Goal: Connect with others: Connect with other users

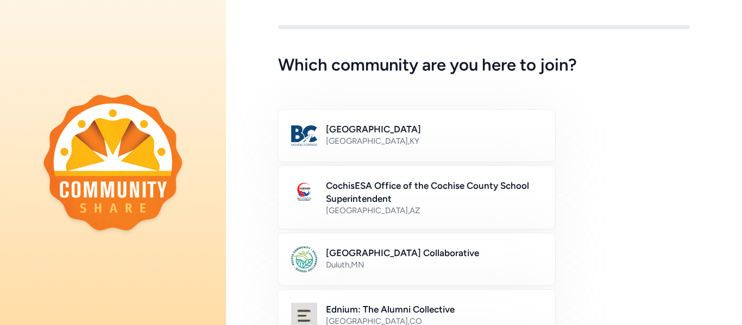
scroll to position [11, 0]
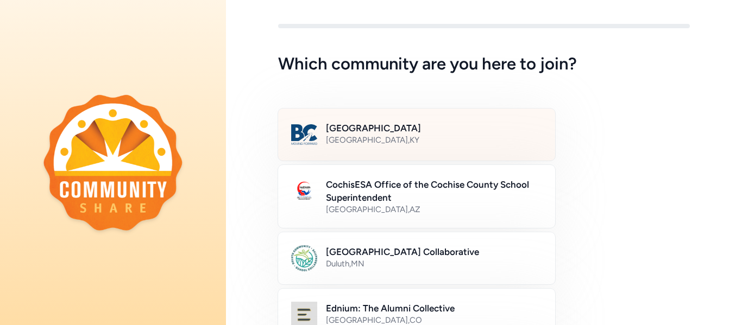
click at [485, 135] on div "[GEOGRAPHIC_DATA] , [GEOGRAPHIC_DATA]" at bounding box center [434, 140] width 216 height 11
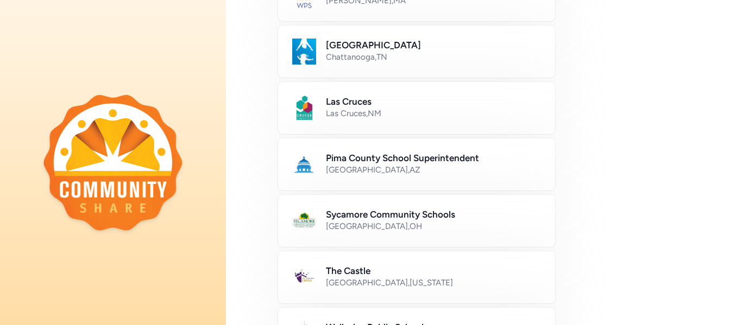
scroll to position [713, 0]
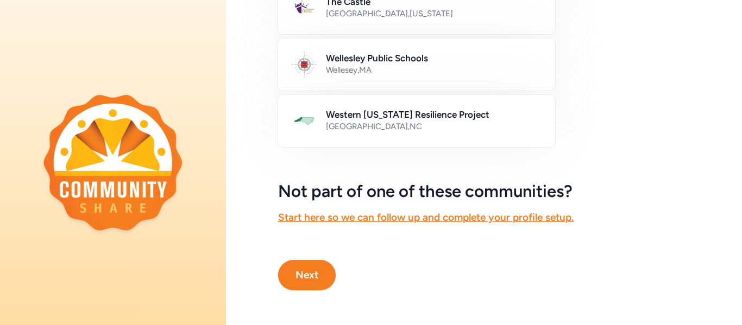
click at [300, 274] on button "Next" at bounding box center [307, 275] width 58 height 30
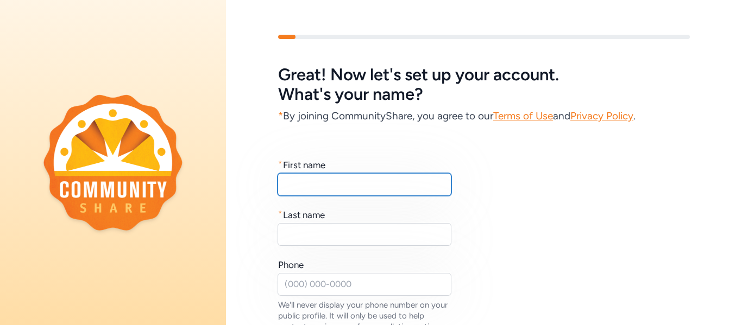
click at [357, 196] on input "text" at bounding box center [365, 184] width 174 height 23
click at [346, 187] on input "text" at bounding box center [365, 184] width 174 height 23
type input "[PERSON_NAME]"
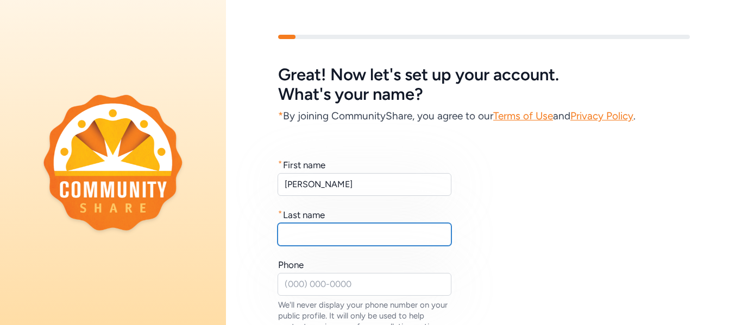
click at [337, 231] on input "text" at bounding box center [365, 234] width 174 height 23
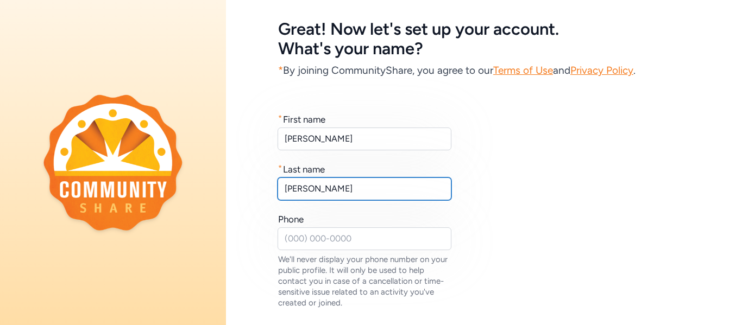
scroll to position [49, 0]
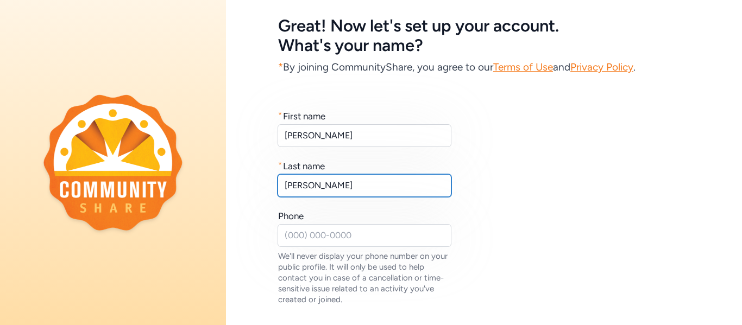
type input "[PERSON_NAME]"
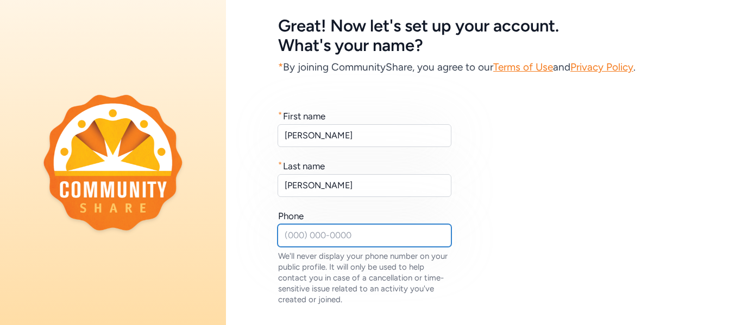
click at [321, 241] on input "text" at bounding box center [365, 235] width 174 height 23
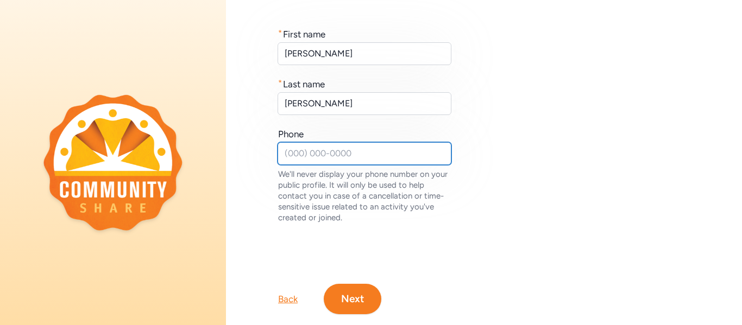
scroll to position [155, 0]
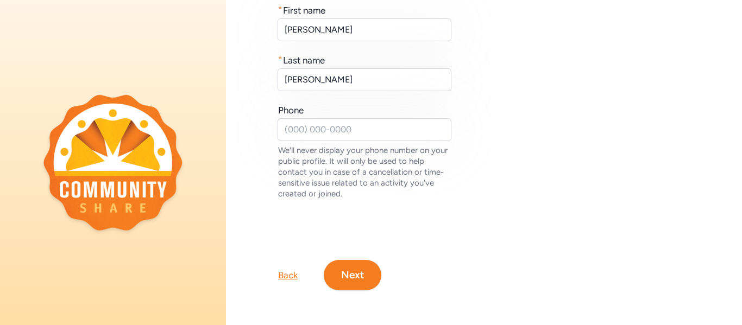
click at [339, 265] on button "Next" at bounding box center [353, 275] width 58 height 30
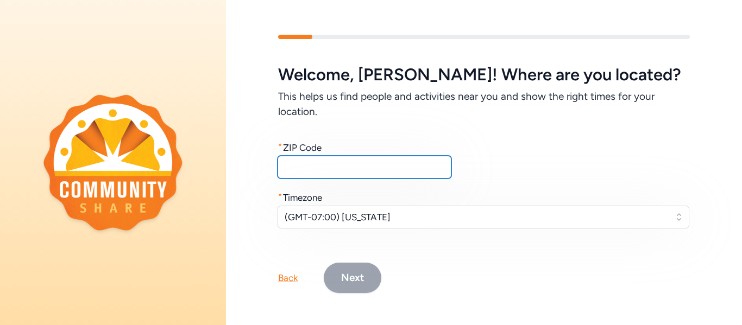
click at [325, 169] on input "text" at bounding box center [365, 167] width 174 height 23
click at [309, 159] on input "text" at bounding box center [365, 167] width 174 height 23
type input "5"
type input "40165"
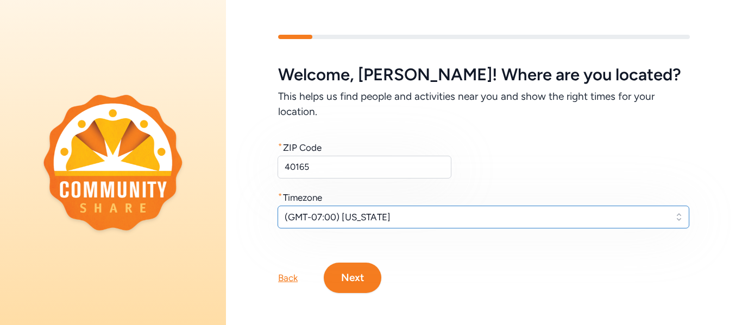
click at [344, 223] on span "(GMT-07:00) [US_STATE]" at bounding box center [476, 217] width 382 height 13
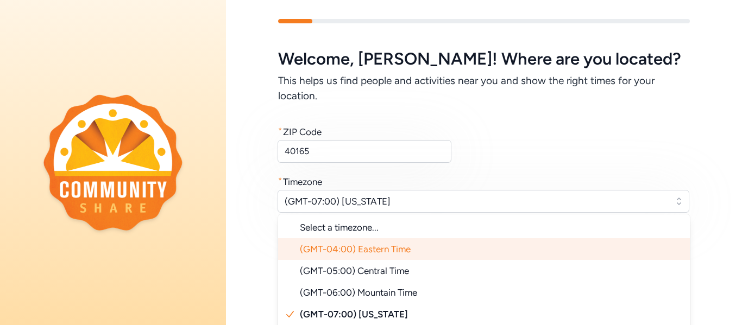
click at [382, 247] on span "(GMT-04:00) Eastern Time" at bounding box center [355, 249] width 111 height 11
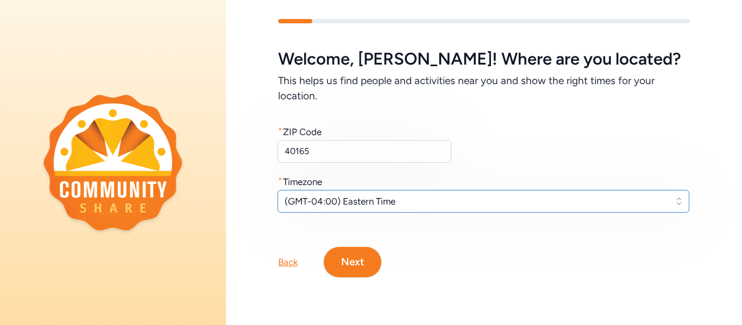
scroll to position [3, 0]
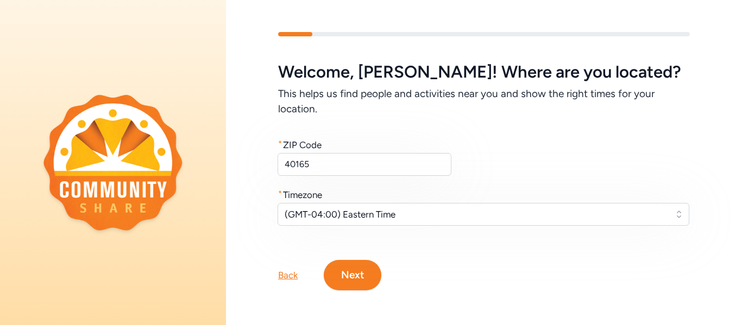
click at [357, 272] on button "Next" at bounding box center [353, 275] width 58 height 30
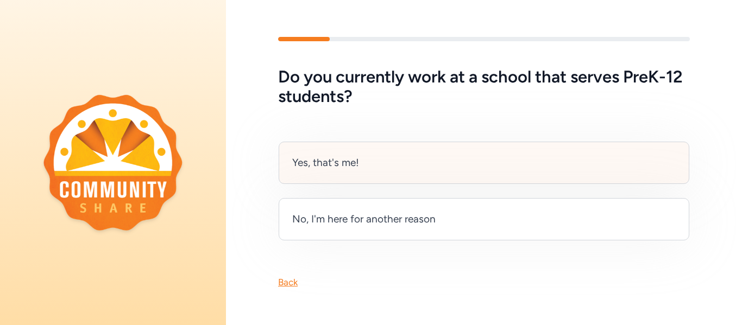
click at [448, 153] on div "Yes, that's me!" at bounding box center [484, 163] width 411 height 42
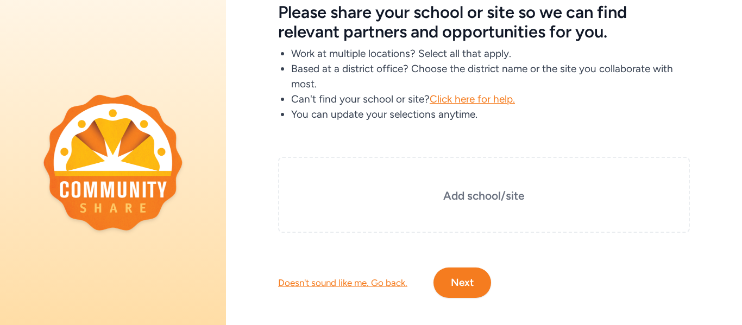
scroll to position [68, 0]
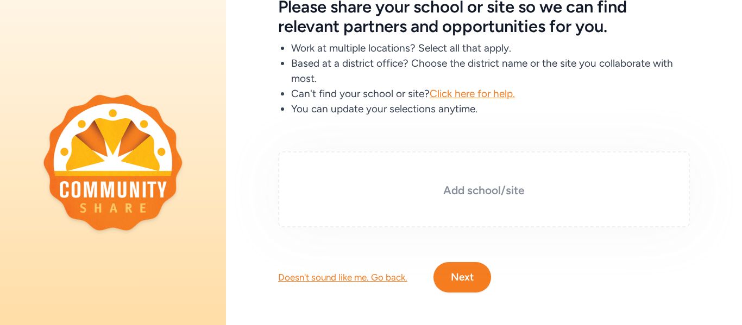
click at [459, 185] on h3 "Add school/site" at bounding box center [483, 190] width 357 height 15
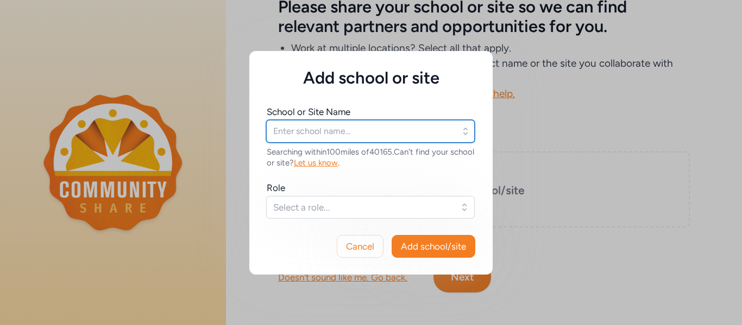
click at [330, 130] on input "text" at bounding box center [370, 131] width 209 height 23
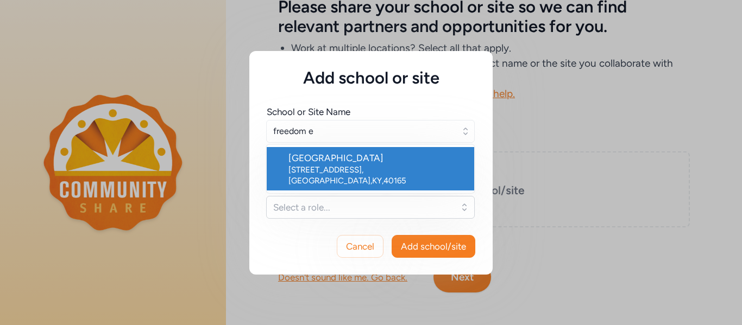
click at [343, 158] on div "[GEOGRAPHIC_DATA]" at bounding box center [376, 158] width 177 height 13
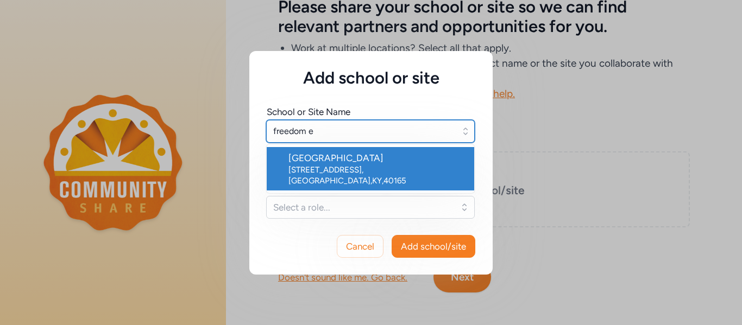
type input "[GEOGRAPHIC_DATA]"
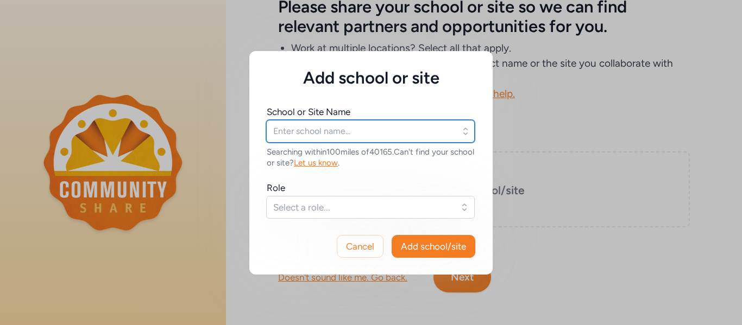
type input "[GEOGRAPHIC_DATA]"
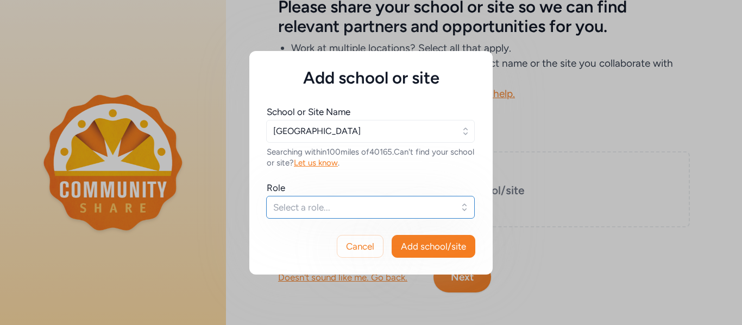
click at [329, 203] on span "Select a role..." at bounding box center [362, 207] width 179 height 13
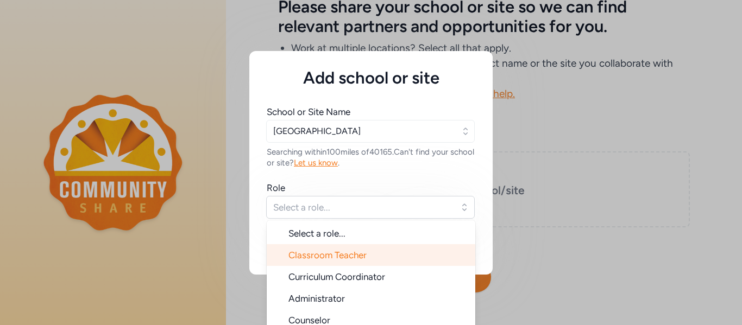
click at [327, 250] on span "Classroom Teacher" at bounding box center [327, 255] width 78 height 11
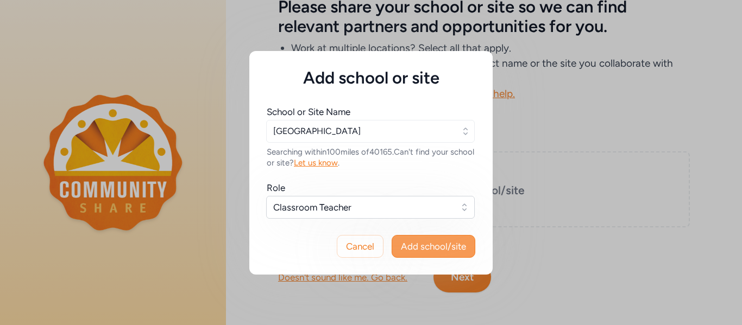
click at [440, 247] on span "Add school/site" at bounding box center [433, 246] width 65 height 13
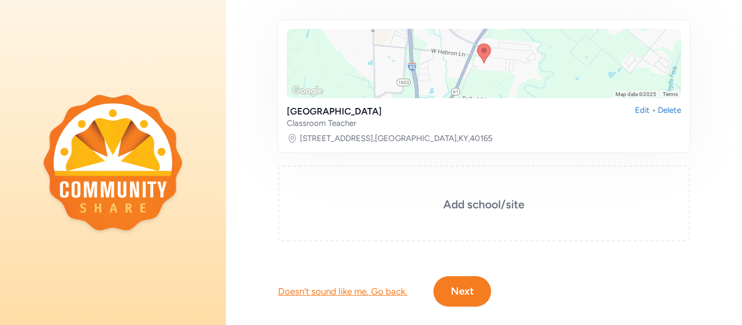
scroll to position [203, 0]
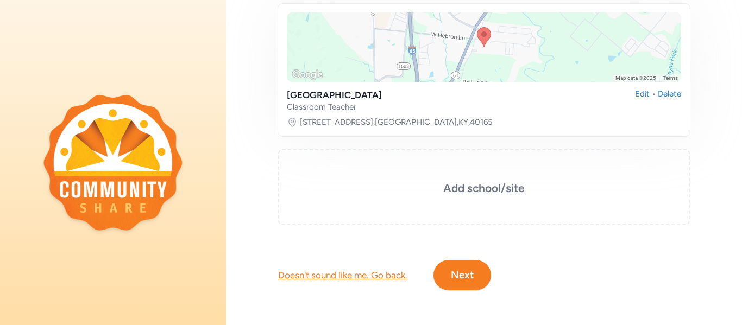
click at [463, 275] on button "Next" at bounding box center [462, 275] width 58 height 30
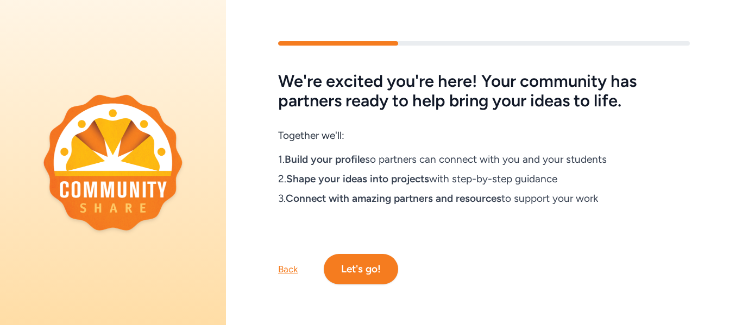
click at [372, 268] on button "Let's go!" at bounding box center [361, 269] width 74 height 30
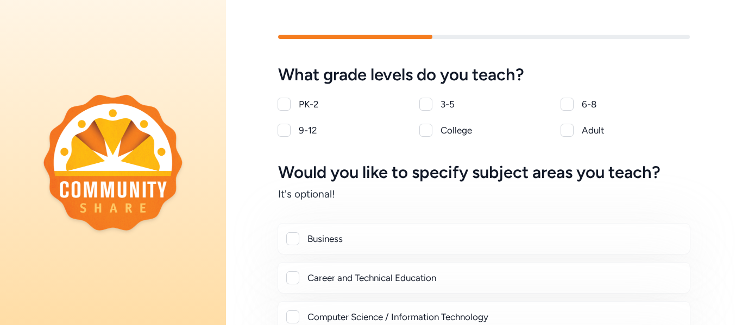
click at [444, 102] on div "3-5" at bounding box center [494, 104] width 108 height 13
checkbox input "true"
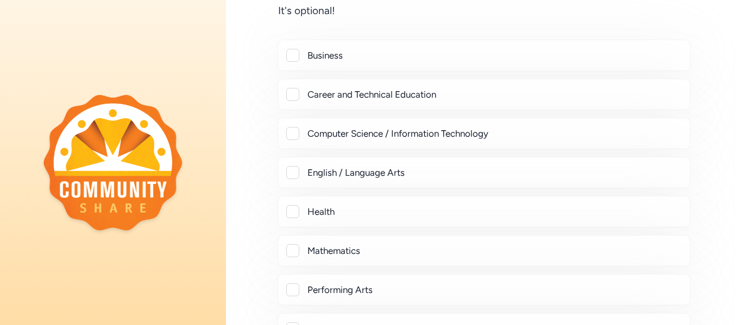
scroll to position [192, 0]
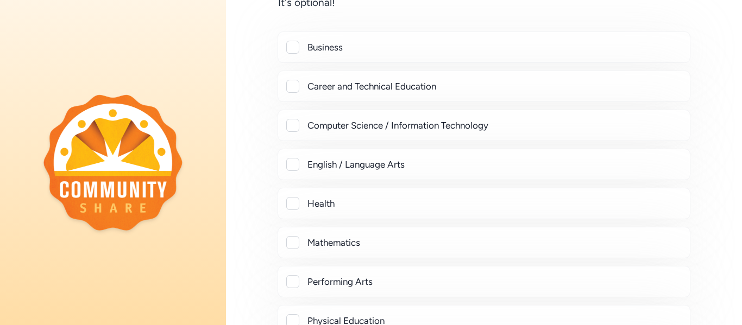
click at [295, 245] on div at bounding box center [292, 242] width 13 height 13
checkbox input "true"
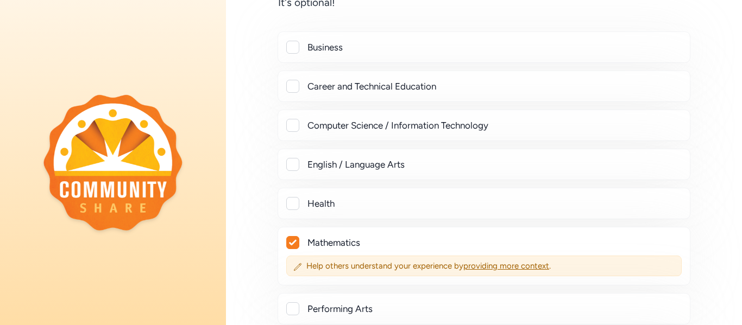
click at [286, 168] on div at bounding box center [292, 164] width 13 height 13
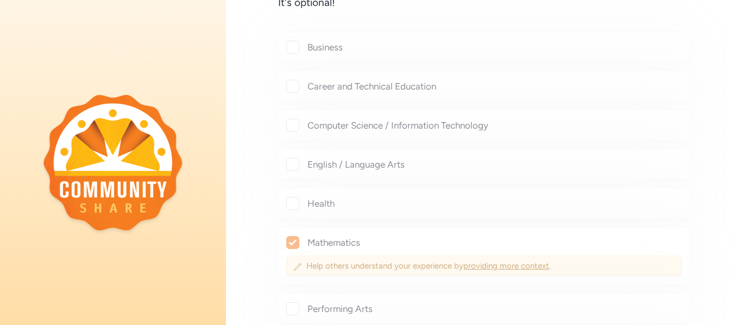
checkbox input "true"
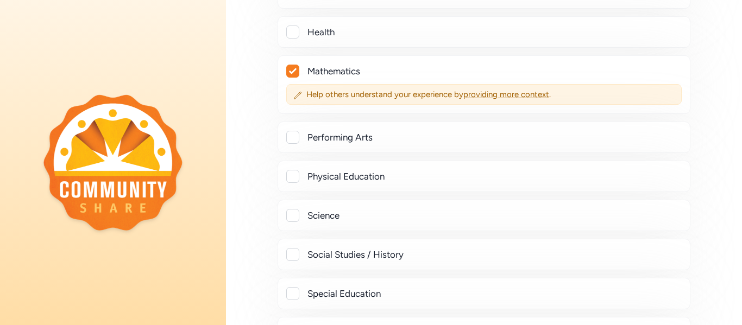
scroll to position [411, 0]
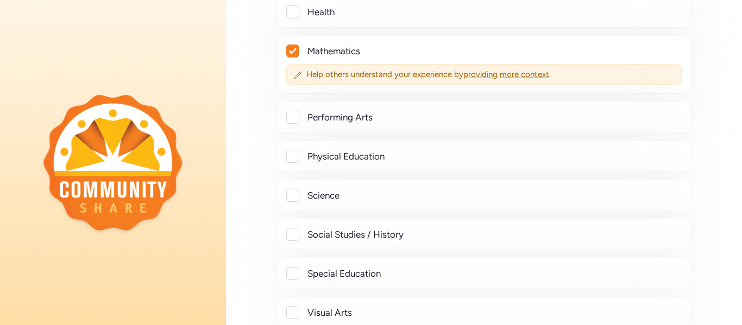
click at [299, 204] on div "Science" at bounding box center [484, 195] width 413 height 31
click at [298, 202] on div "Science" at bounding box center [484, 195] width 413 height 31
click at [296, 198] on div at bounding box center [292, 195] width 13 height 13
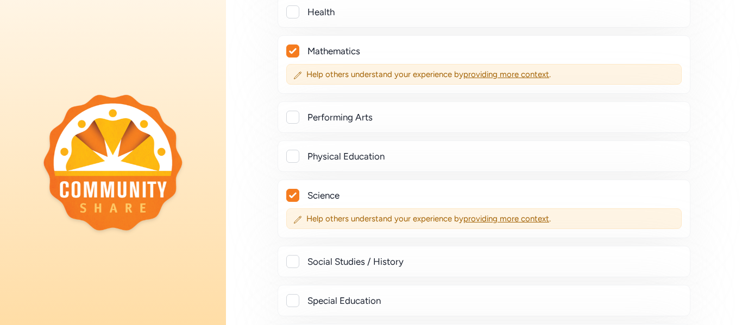
checkbox input "true"
click at [294, 257] on div at bounding box center [292, 261] width 13 height 13
checkbox input "true"
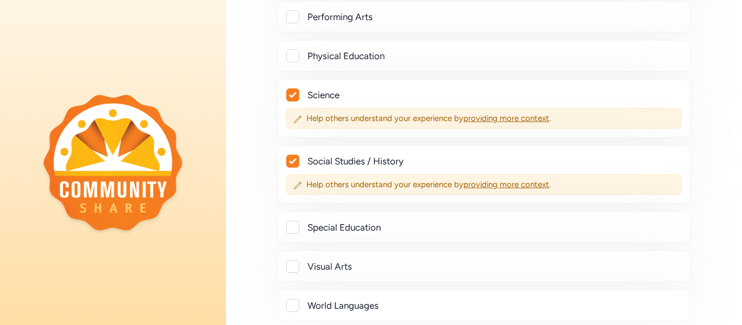
scroll to position [633, 0]
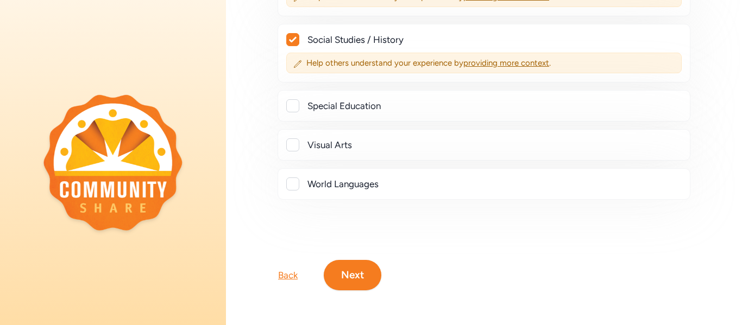
click at [343, 274] on button "Next" at bounding box center [353, 275] width 58 height 30
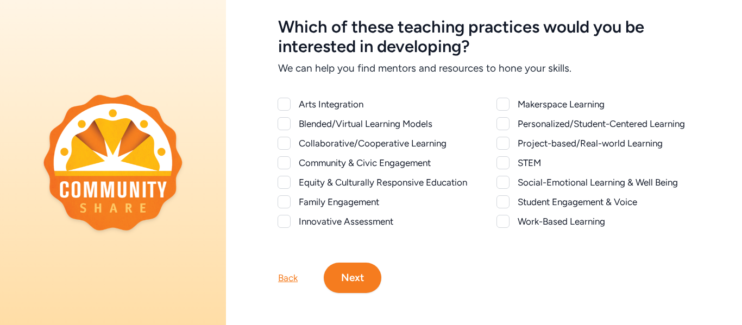
scroll to position [51, 0]
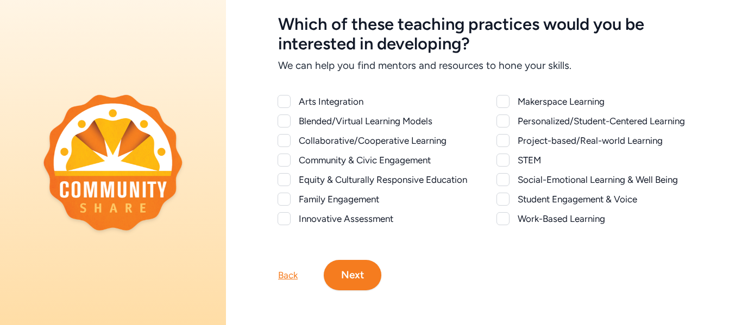
click at [357, 137] on div "Collaborative/Cooperative Learning" at bounding box center [385, 140] width 172 height 13
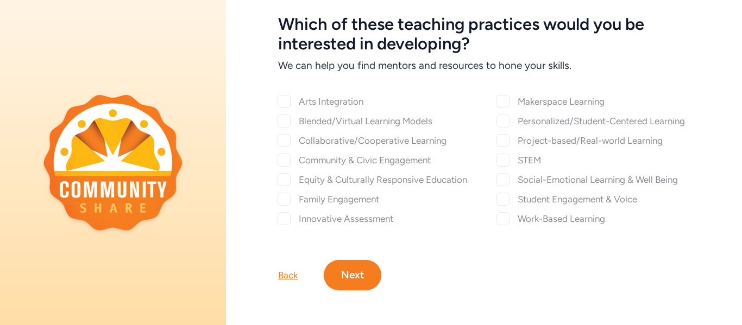
checkbox input "true"
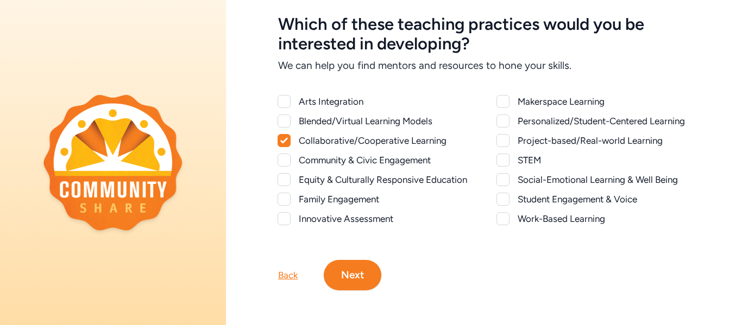
click at [354, 155] on div "Community & Civic Engagement" at bounding box center [385, 160] width 172 height 13
checkbox input "true"
click at [350, 201] on div "Family Engagement" at bounding box center [385, 199] width 172 height 13
checkbox input "true"
click at [623, 118] on div "Personalized/Student-Centered Learning" at bounding box center [604, 121] width 172 height 13
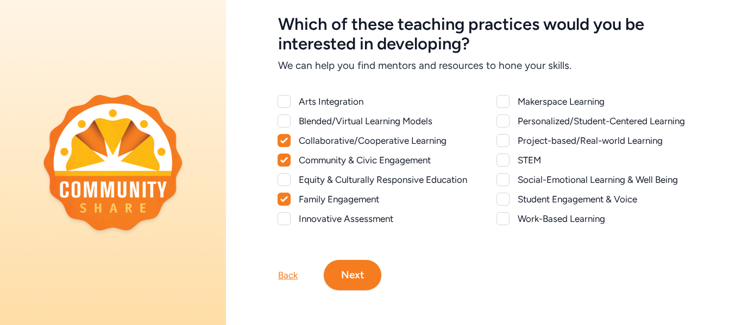
checkbox input "true"
click at [614, 146] on div "Project-based/Real-world Learning" at bounding box center [604, 140] width 172 height 13
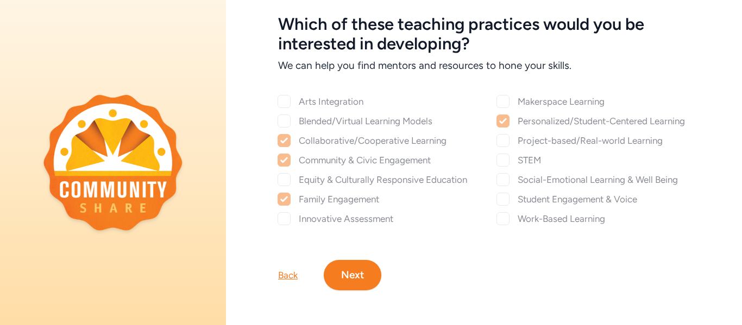
checkbox input "true"
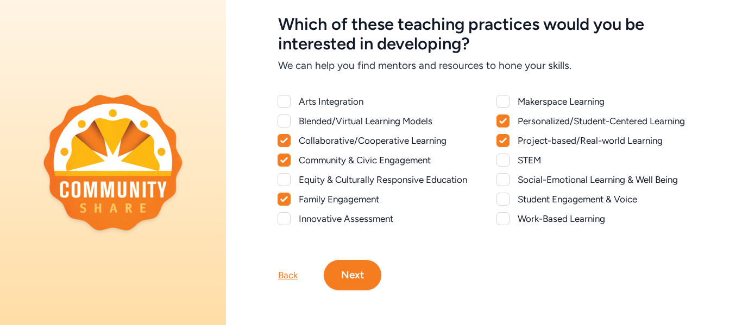
click at [569, 194] on div "Student Engagement & Voice" at bounding box center [604, 199] width 172 height 13
checkbox input "true"
click at [371, 260] on button "Next" at bounding box center [353, 275] width 58 height 30
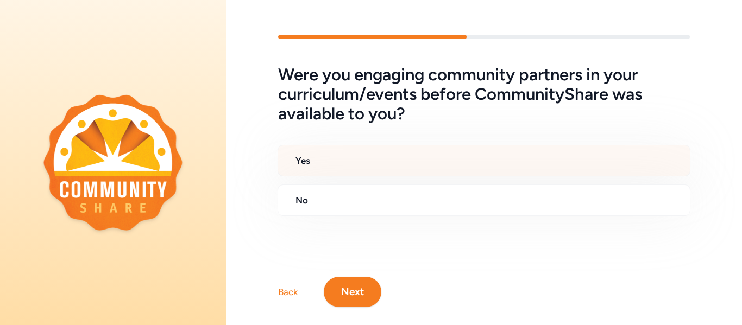
click at [484, 160] on h2 "Yes" at bounding box center [488, 160] width 386 height 13
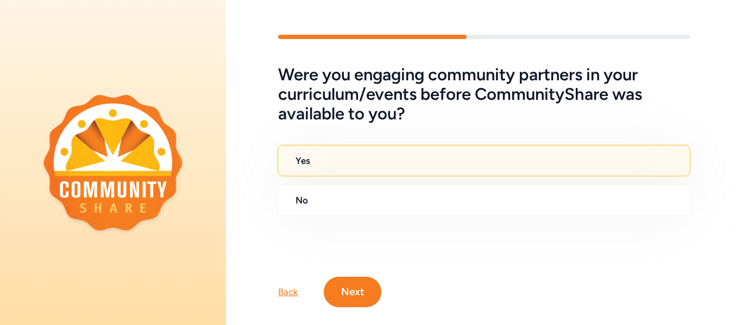
click at [342, 288] on button "Next" at bounding box center [353, 292] width 58 height 30
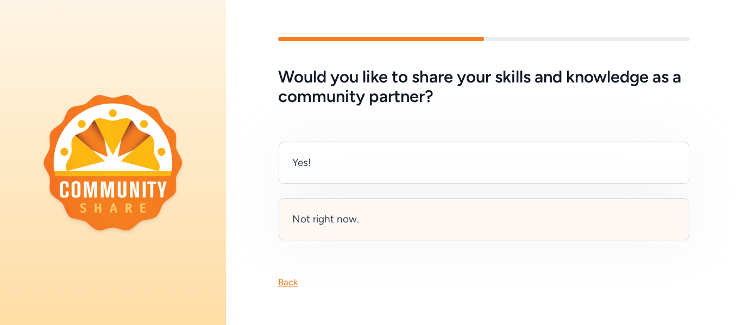
click at [394, 209] on div "Not right now." at bounding box center [484, 219] width 411 height 42
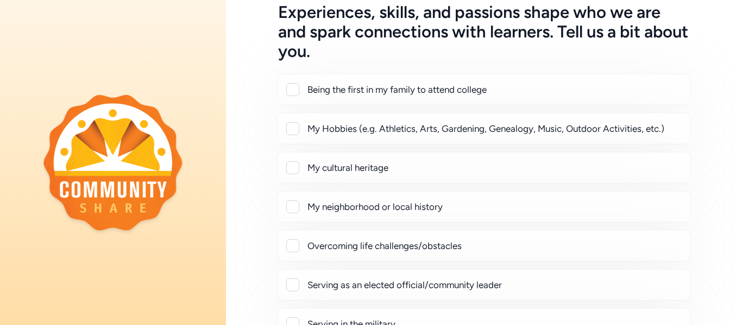
scroll to position [320, 0]
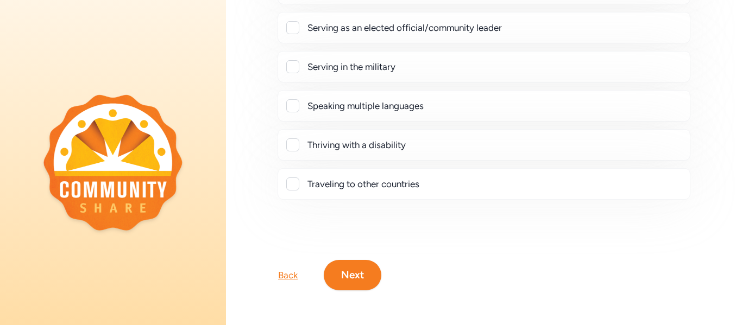
click at [354, 279] on button "Next" at bounding box center [353, 275] width 58 height 30
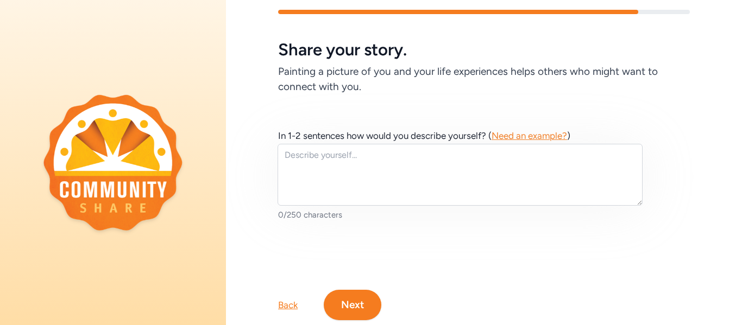
scroll to position [26, 0]
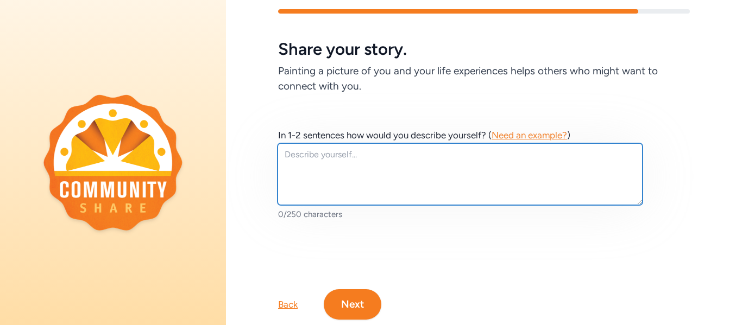
click at [376, 178] on textarea at bounding box center [460, 174] width 365 height 62
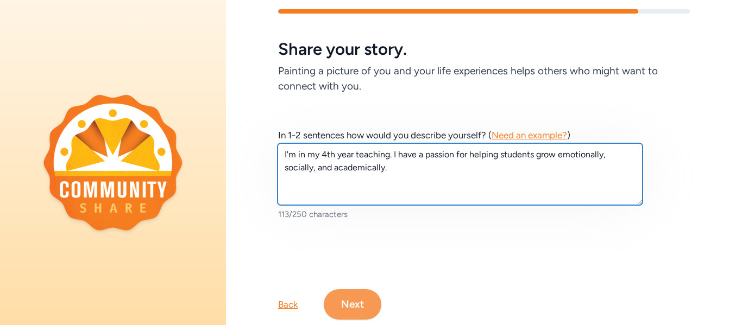
type textarea "I'm in my 4th year teaching. I have a passion for helping students grow emotion…"
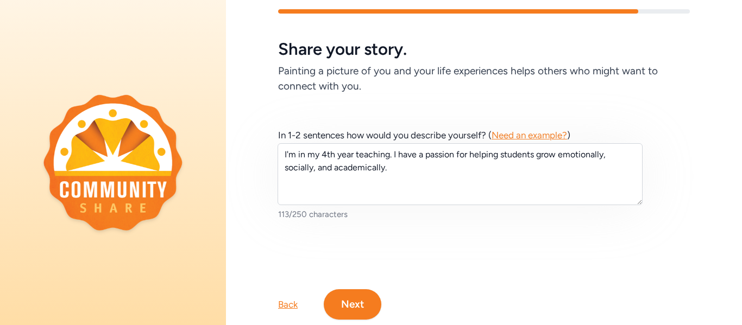
click at [354, 293] on button "Next" at bounding box center [353, 304] width 58 height 30
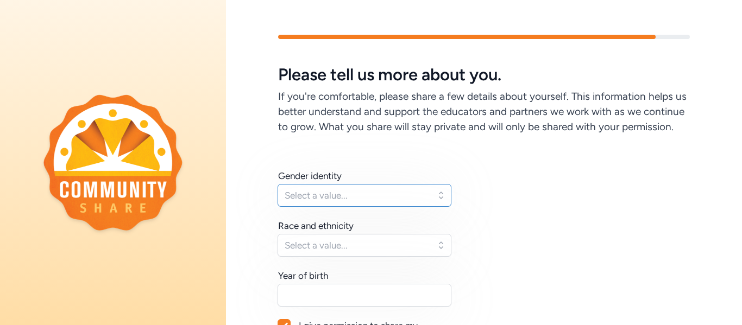
click at [421, 189] on span "Select a value..." at bounding box center [357, 195] width 144 height 13
click at [414, 189] on span "Select a value..." at bounding box center [357, 195] width 144 height 13
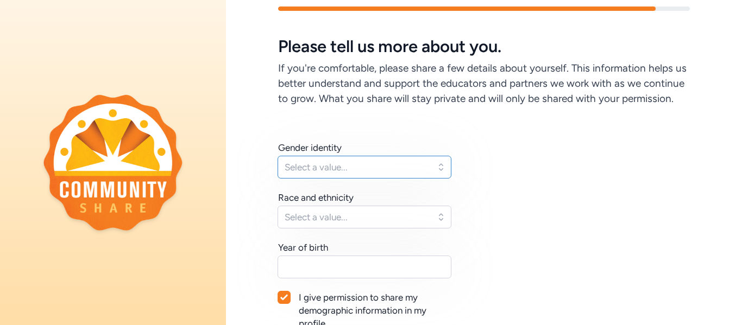
click at [401, 171] on span "Select a value..." at bounding box center [357, 167] width 144 height 13
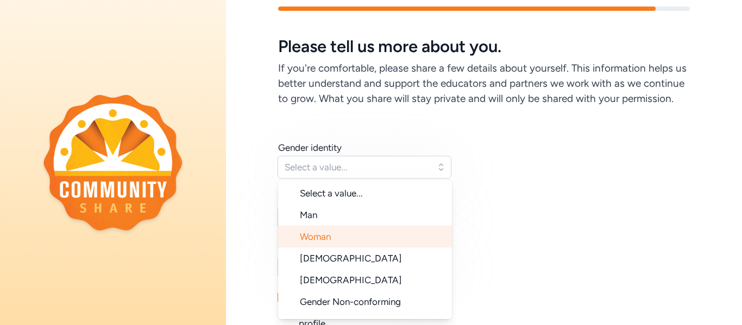
click at [362, 234] on li "Woman" at bounding box center [365, 237] width 174 height 22
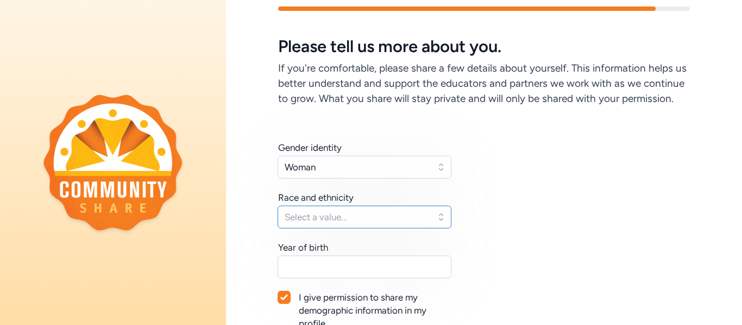
click at [361, 220] on span "Select a value..." at bounding box center [357, 217] width 144 height 13
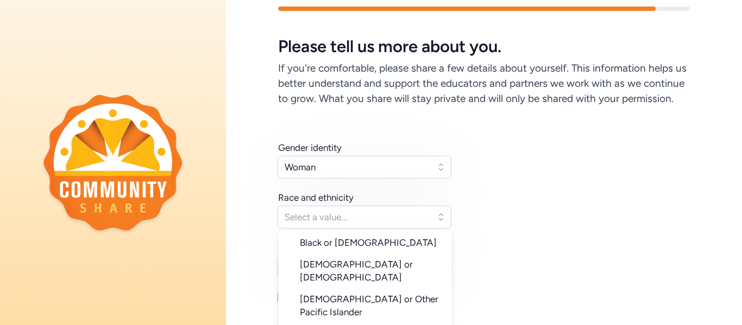
scroll to position [109, 0]
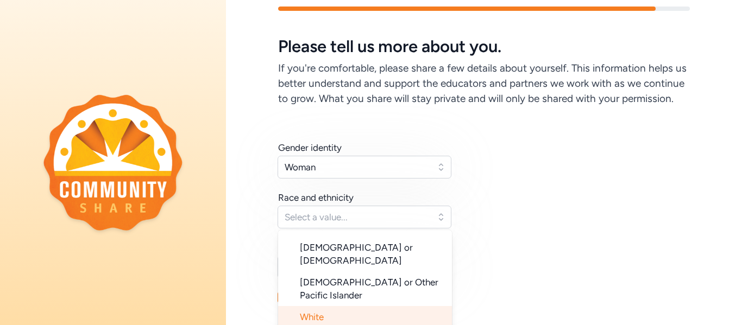
click at [327, 306] on li "White" at bounding box center [365, 317] width 174 height 22
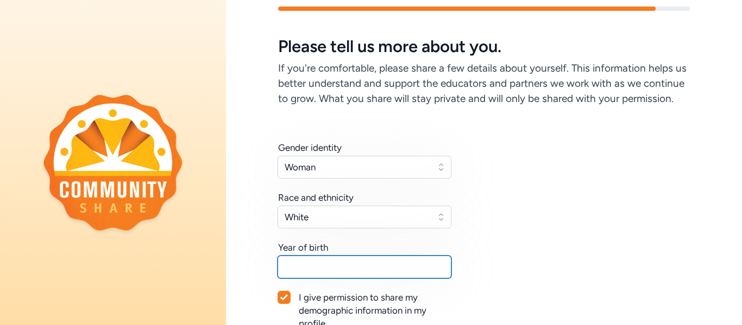
click at [350, 267] on input "text" at bounding box center [365, 267] width 174 height 23
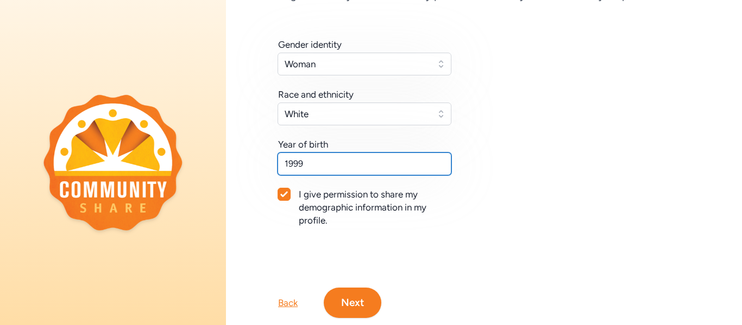
scroll to position [136, 0]
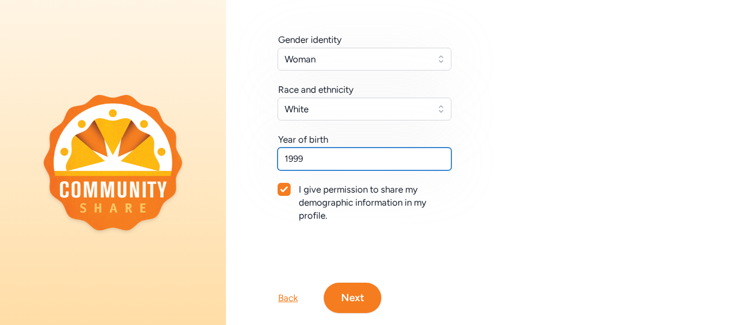
type input "1999"
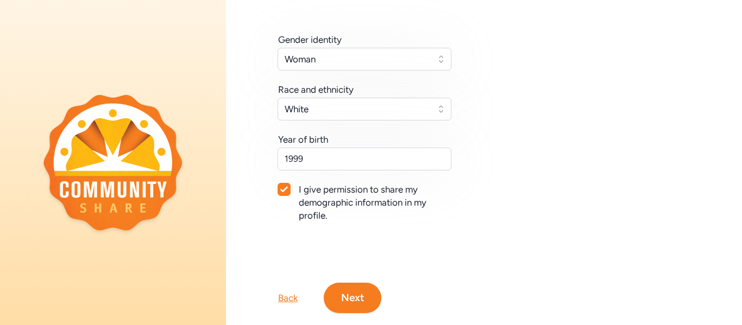
click at [281, 184] on div at bounding box center [284, 190] width 12 height 12
checkbox input "false"
click at [355, 306] on button "Next" at bounding box center [353, 298] width 58 height 30
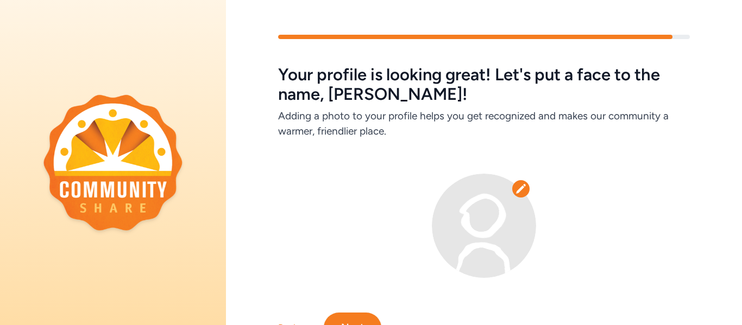
click at [359, 313] on button "Next" at bounding box center [353, 328] width 58 height 30
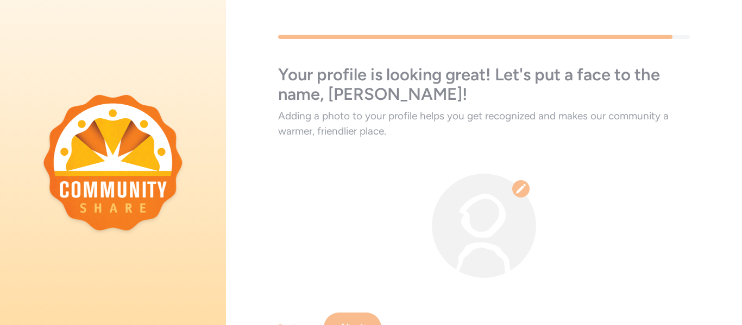
scroll to position [53, 0]
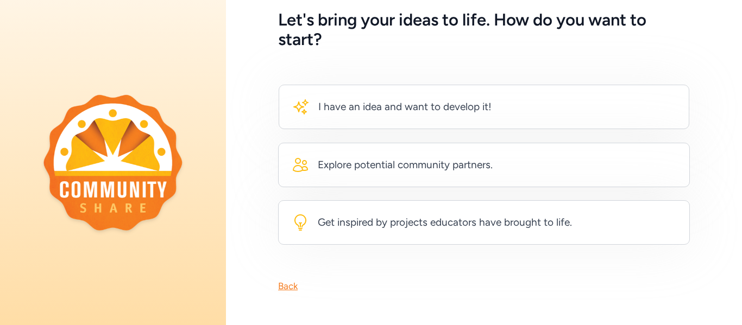
scroll to position [57, 0]
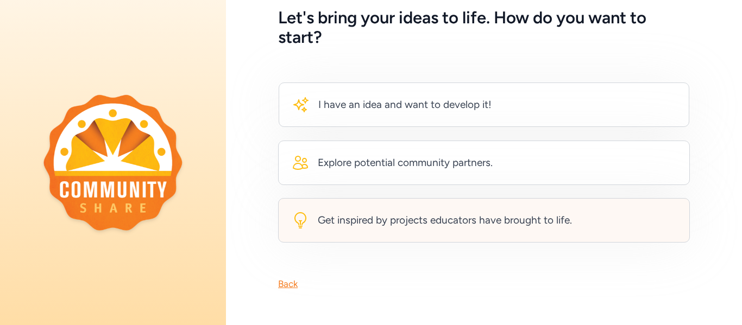
click at [442, 239] on div "Get inspired by projects educators have brought to life." at bounding box center [484, 220] width 412 height 45
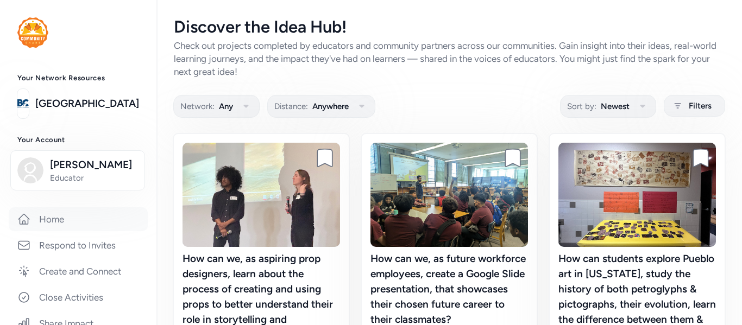
click at [49, 224] on link "Home" at bounding box center [78, 219] width 139 height 24
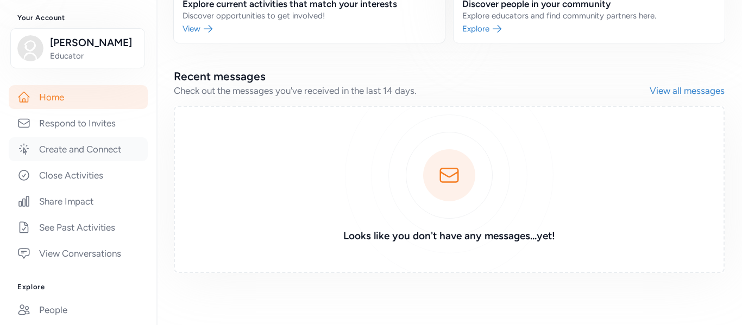
scroll to position [124, 0]
click at [103, 230] on link "See Past Activities" at bounding box center [78, 226] width 139 height 24
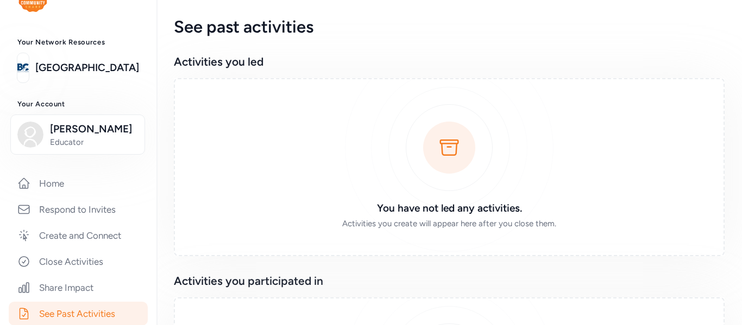
scroll to position [42, 0]
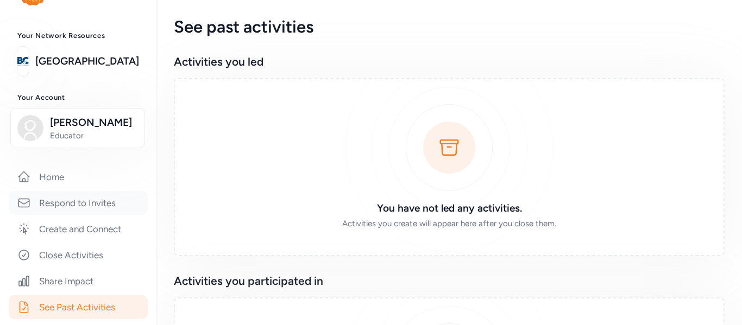
click at [102, 206] on link "Respond to Invites" at bounding box center [78, 203] width 139 height 24
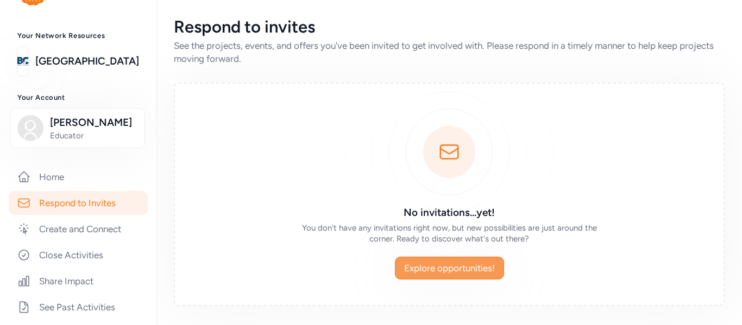
click at [444, 257] on button "Explore opportunities!" at bounding box center [449, 268] width 109 height 23
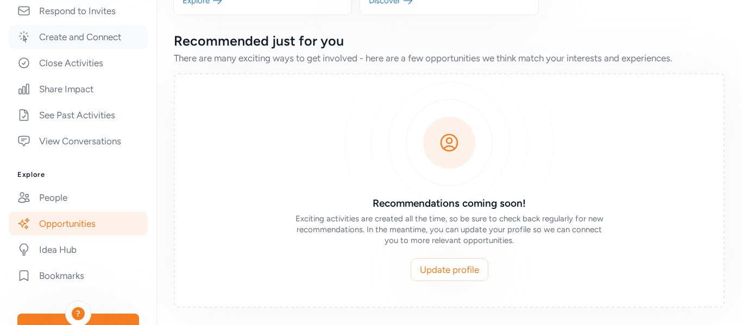
scroll to position [242, 0]
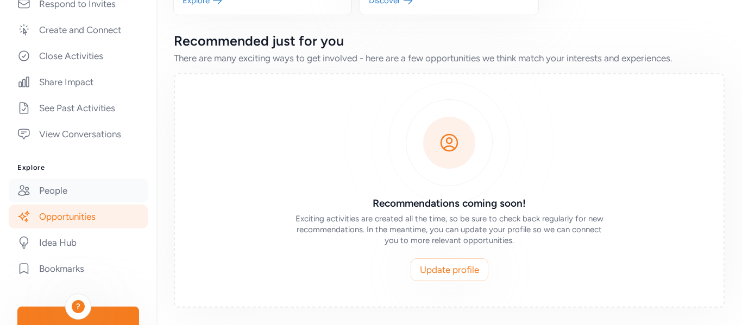
click at [56, 193] on link "People" at bounding box center [78, 191] width 139 height 24
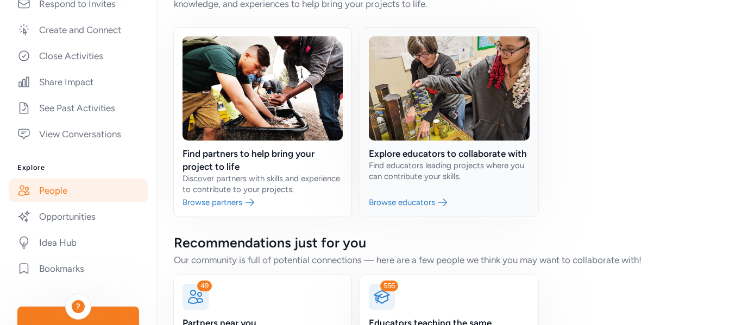
scroll to position [133, 0]
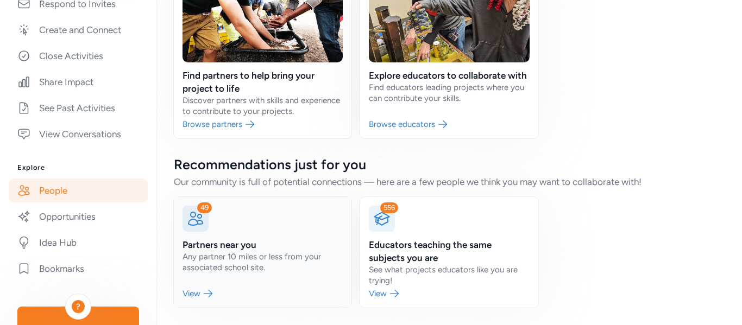
click at [247, 257] on link at bounding box center [263, 252] width 178 height 111
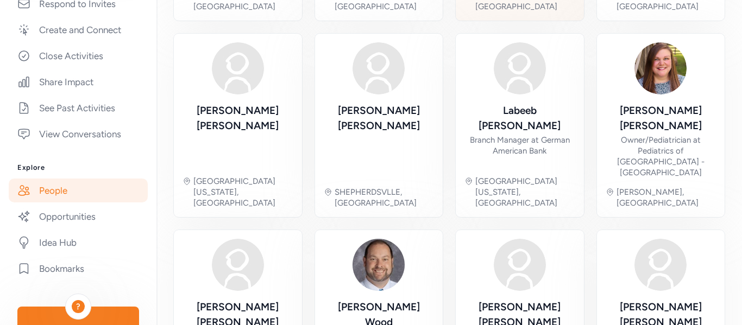
scroll to position [466, 0]
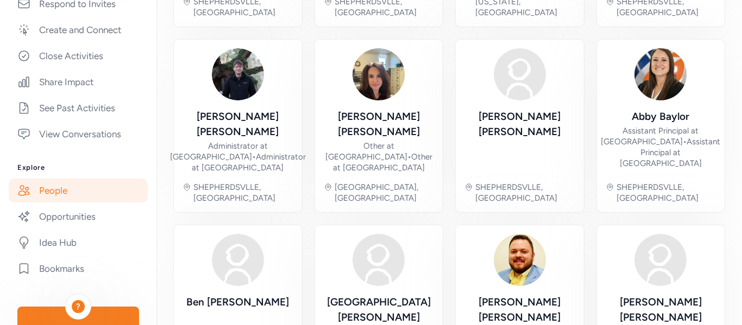
scroll to position [466, 0]
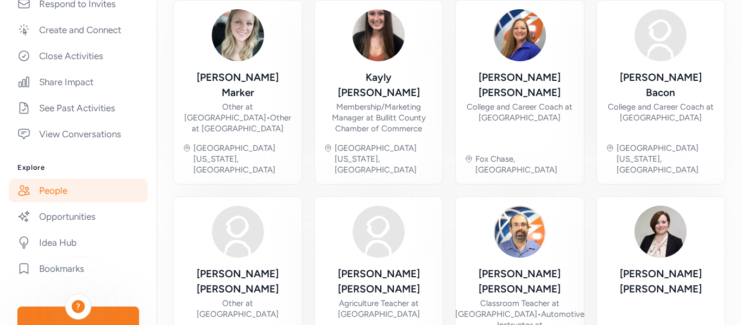
scroll to position [477, 0]
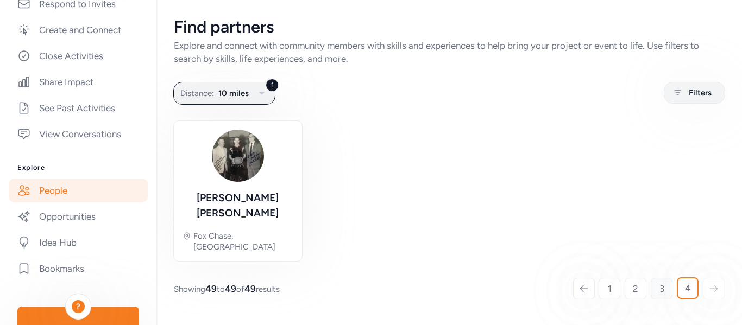
click at [661, 292] on span "3" at bounding box center [661, 288] width 5 height 13
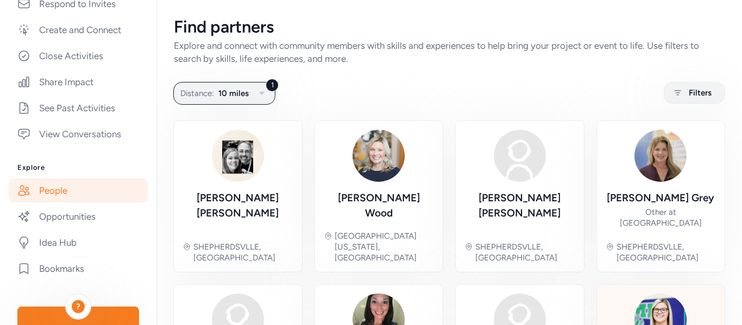
click at [660, 297] on img at bounding box center [660, 320] width 52 height 52
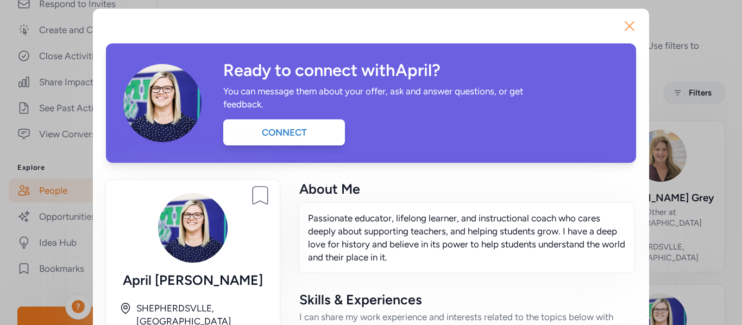
click at [631, 34] on icon "button" at bounding box center [629, 25] width 17 height 17
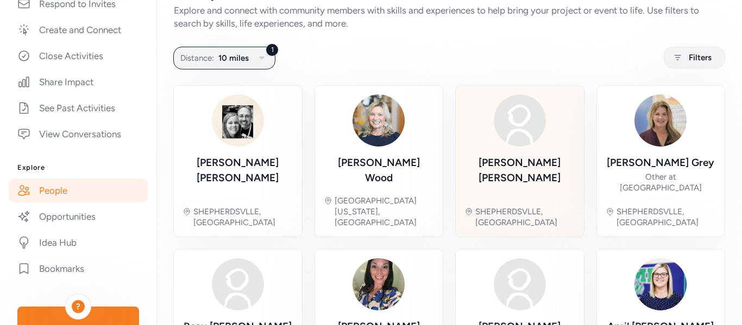
scroll to position [36, 0]
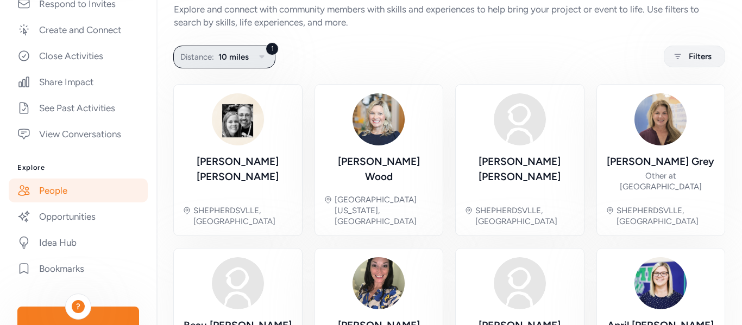
click at [224, 61] on span "10 miles" at bounding box center [233, 57] width 30 height 13
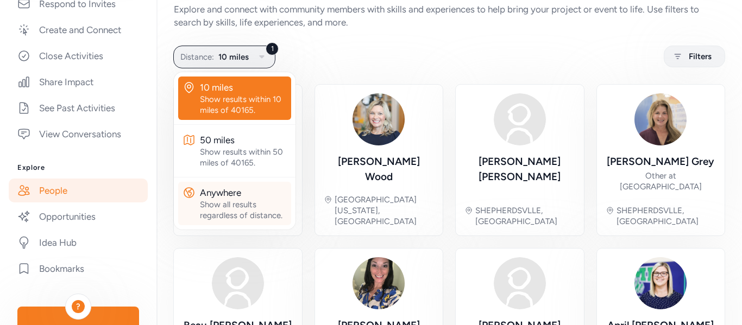
click at [221, 197] on div "Anywhere" at bounding box center [243, 192] width 87 height 13
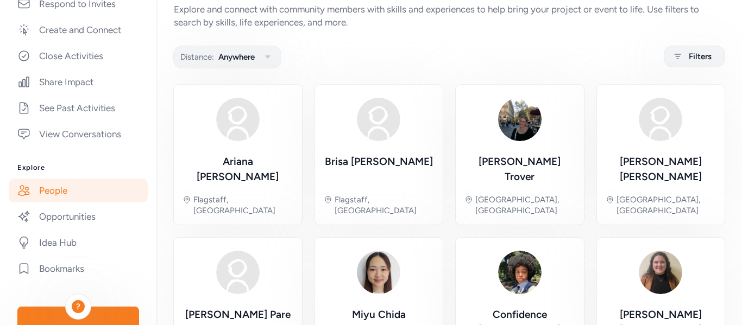
click at [236, 49] on button "Distance: Anywhere" at bounding box center [227, 57] width 108 height 23
click at [236, 53] on span "Anywhere" at bounding box center [236, 57] width 36 height 13
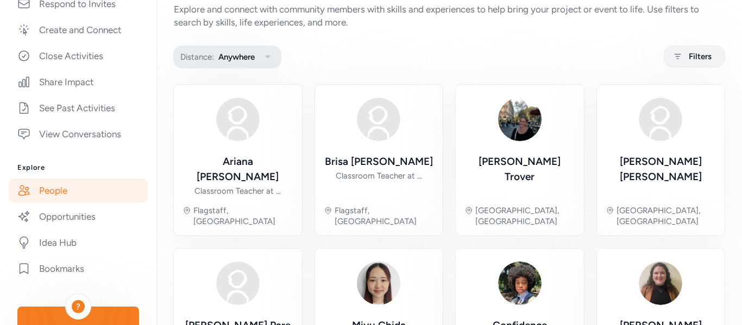
click at [249, 59] on span "Anywhere" at bounding box center [236, 57] width 36 height 13
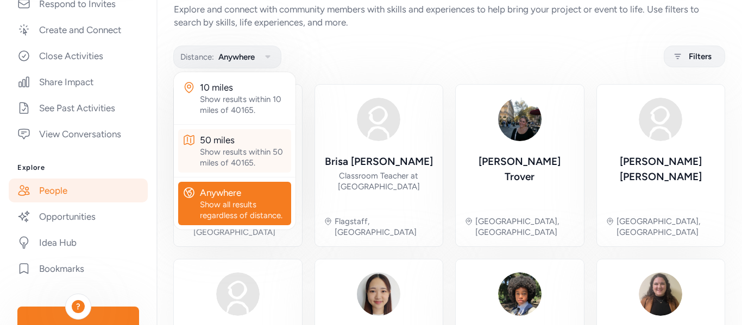
click at [231, 142] on div "50 miles" at bounding box center [243, 140] width 87 height 13
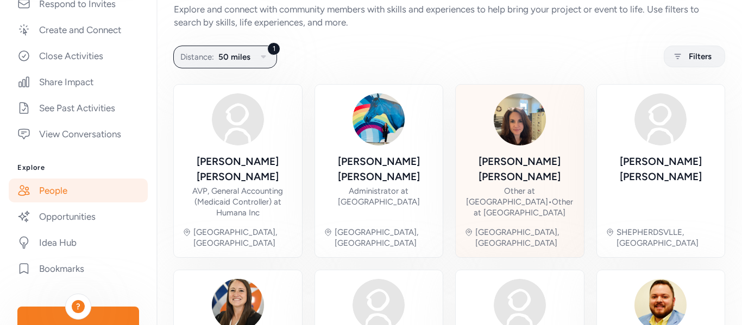
click at [519, 128] on img at bounding box center [520, 119] width 52 height 52
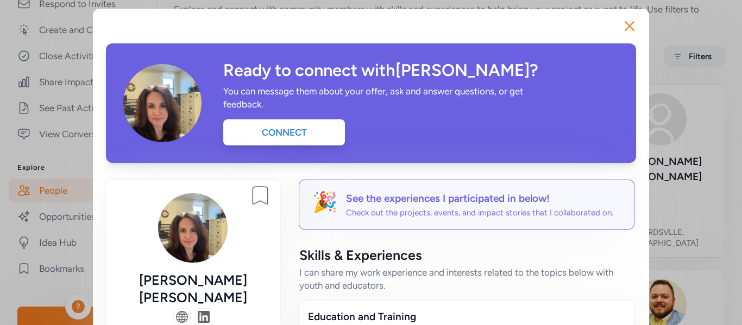
scroll to position [659, 0]
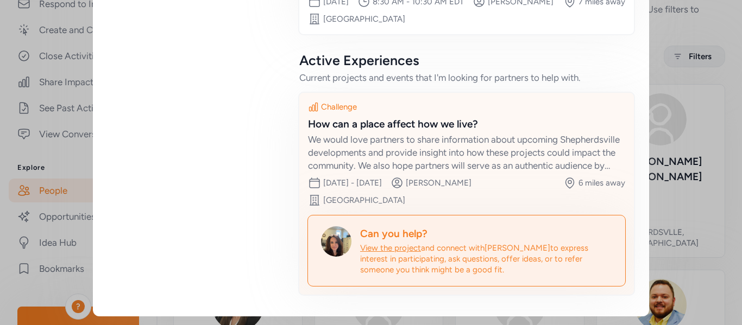
click at [445, 144] on div "We would love partners to share information about upcoming Shepherdsville devel…" at bounding box center [466, 152] width 317 height 39
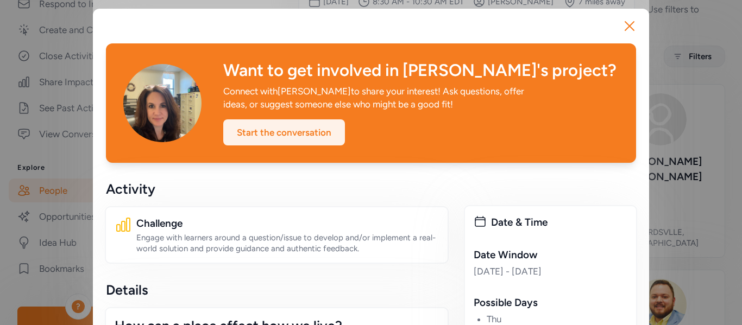
click at [330, 135] on div "Start the conversation" at bounding box center [284, 132] width 122 height 26
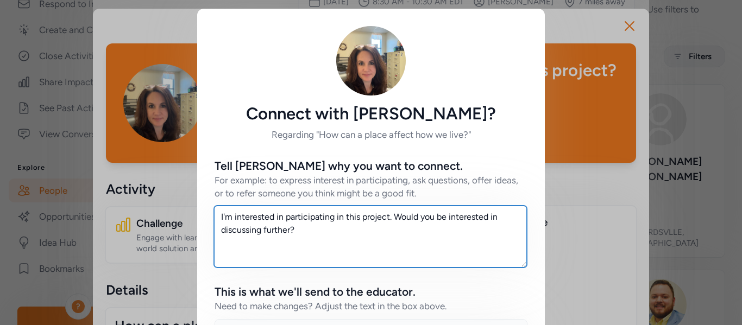
click at [323, 241] on textarea "I'm interested in participating in this project. Would you be interested in dis…" at bounding box center [370, 237] width 313 height 62
drag, startPoint x: 321, startPoint y: 230, endPoint x: 213, endPoint y: 219, distance: 108.1
click at [214, 219] on textarea "I'm interested in participating in this project. Would you be interested in dis…" at bounding box center [370, 237] width 313 height 62
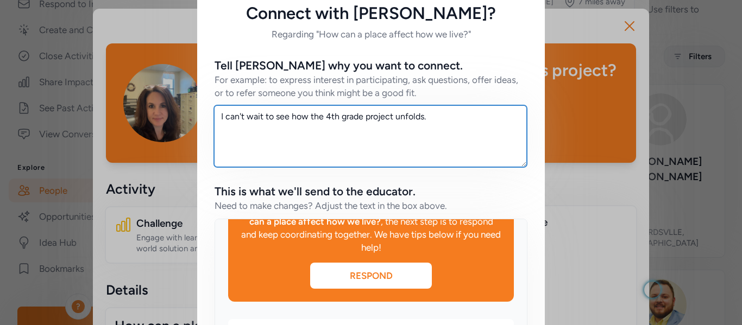
scroll to position [275, 0]
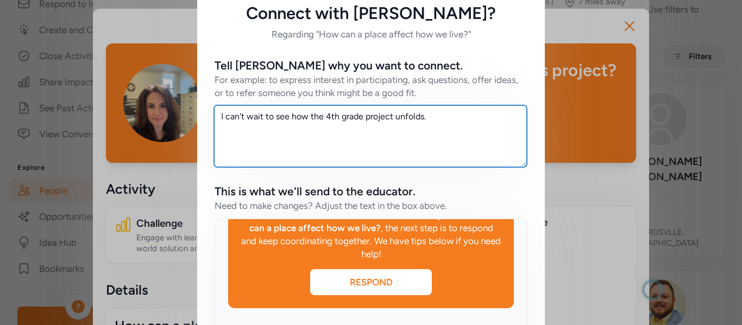
type textarea "I can't wait to see how the 4th grade project unfolds."
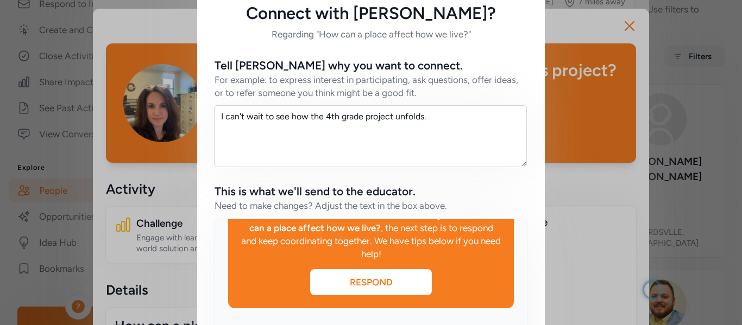
click at [348, 287] on div "Respond" at bounding box center [371, 282] width 122 height 13
click at [413, 283] on div "Respond" at bounding box center [371, 282] width 122 height 13
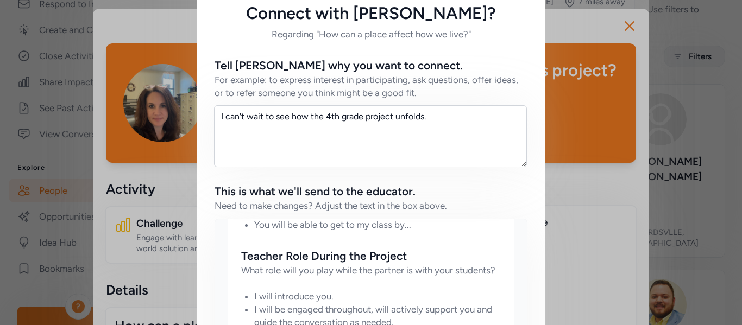
scroll to position [268, 0]
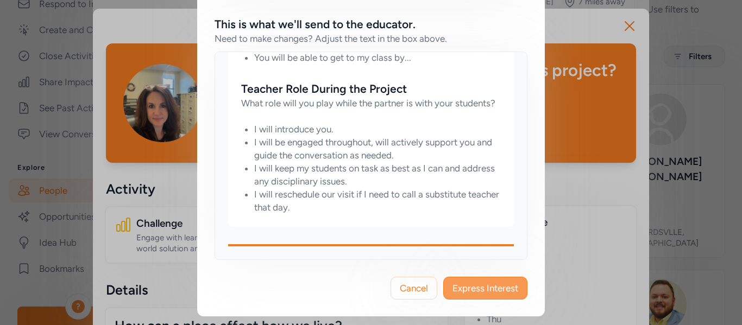
click at [483, 293] on span "Express Interest" at bounding box center [485, 288] width 66 height 13
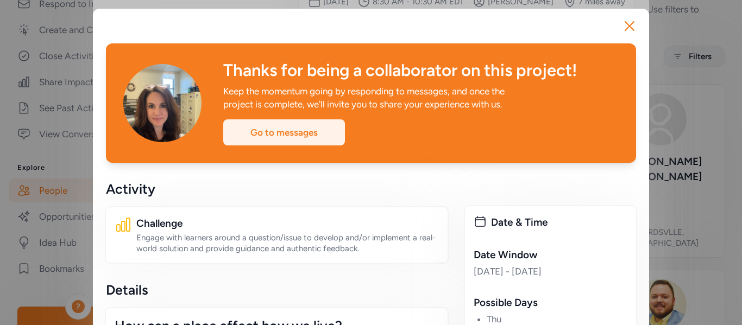
click at [298, 128] on div "Go to messages" at bounding box center [284, 132] width 122 height 26
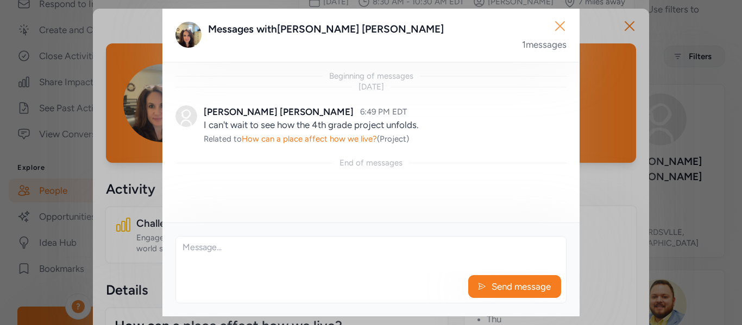
click at [558, 32] on icon "button" at bounding box center [559, 25] width 17 height 17
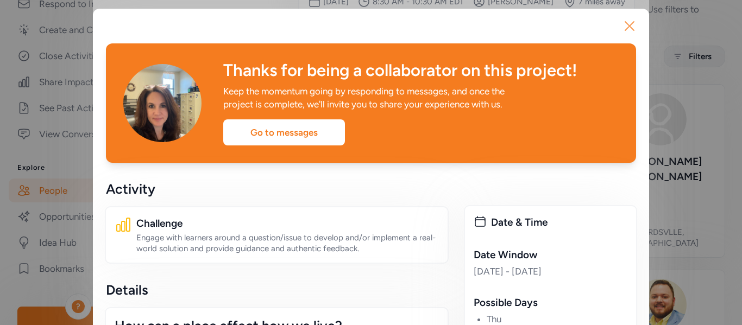
click at [622, 25] on icon "button" at bounding box center [629, 25] width 17 height 17
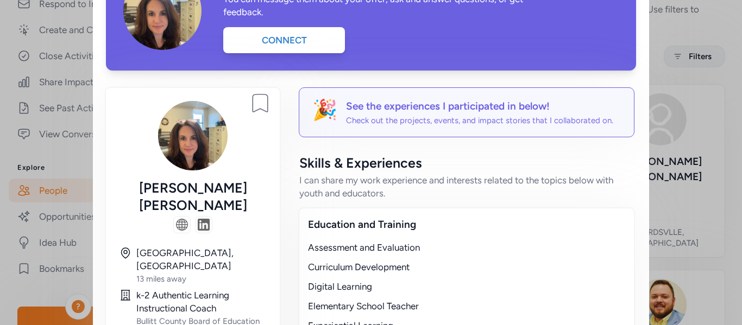
scroll to position [91, 0]
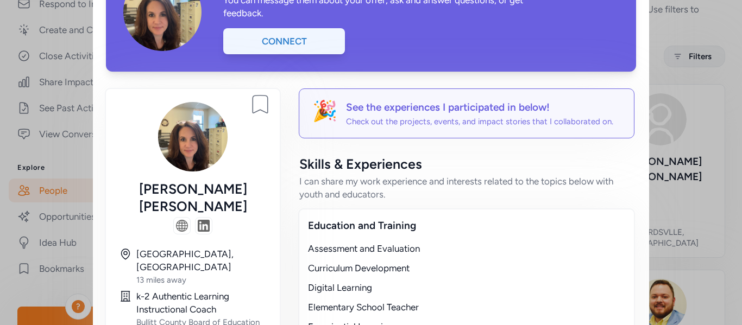
click at [330, 51] on div "Connect" at bounding box center [284, 41] width 122 height 26
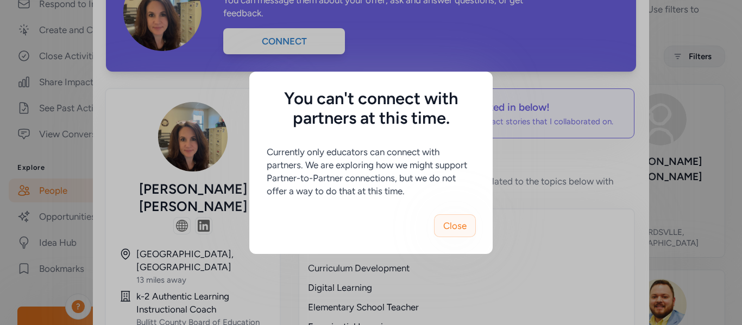
click at [449, 228] on span "Close" at bounding box center [454, 225] width 23 height 13
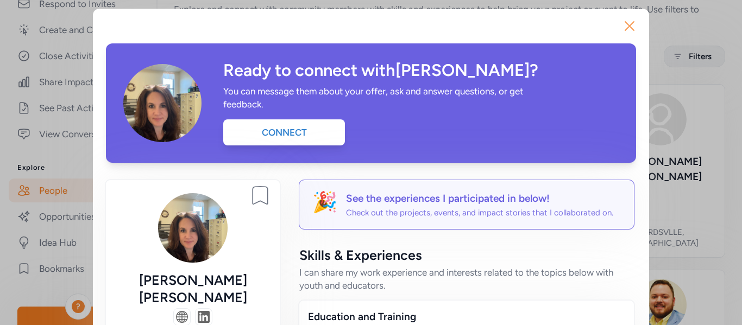
click at [632, 24] on icon "button" at bounding box center [629, 26] width 9 height 9
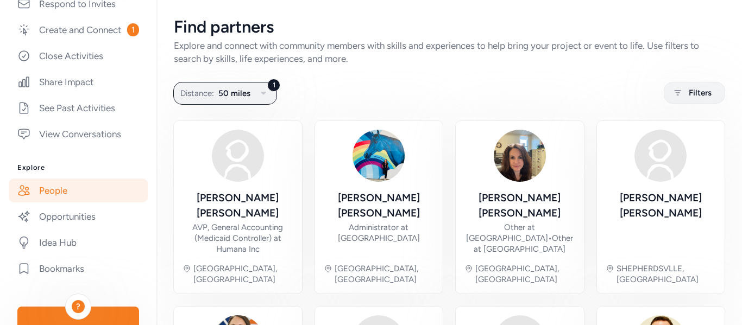
click at [84, 186] on link "People" at bounding box center [78, 191] width 139 height 24
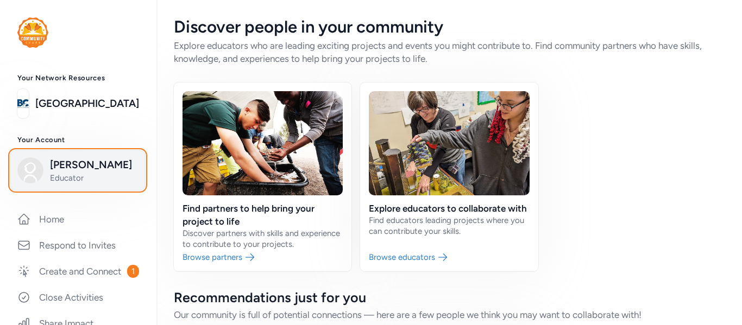
click at [76, 169] on span "[PERSON_NAME]" at bounding box center [94, 164] width 88 height 15
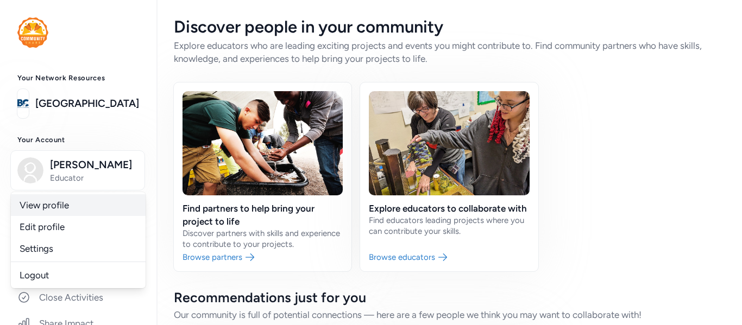
click at [53, 205] on link "View profile" at bounding box center [78, 205] width 135 height 22
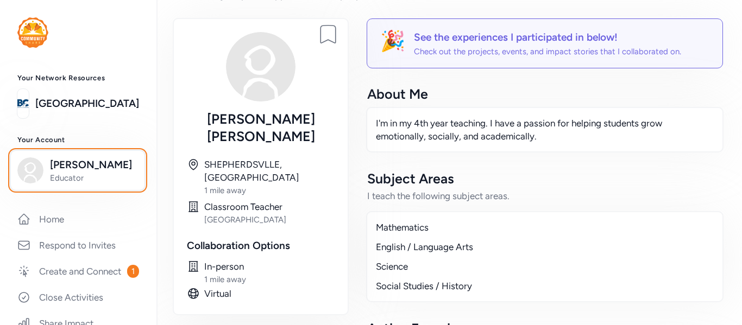
scroll to position [235, 0]
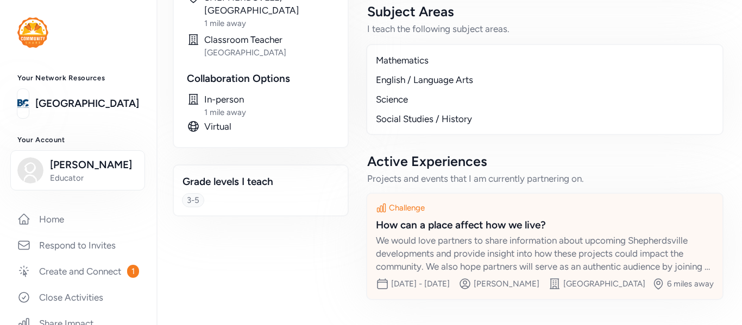
click at [442, 234] on div "We would love partners to share information about upcoming Shepherdsville devel…" at bounding box center [545, 253] width 338 height 39
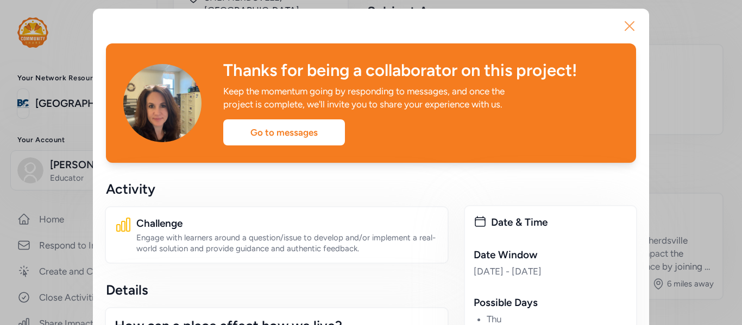
click at [632, 23] on icon "button" at bounding box center [629, 26] width 9 height 9
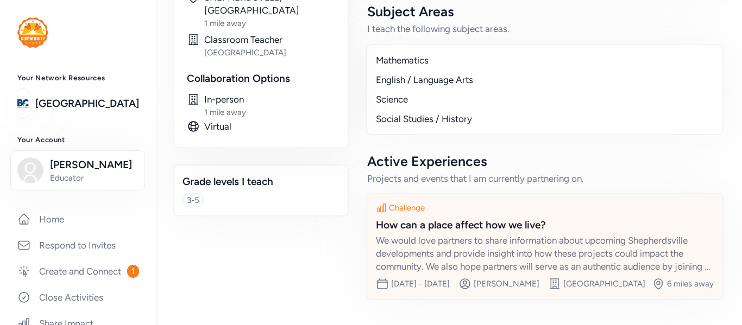
click at [532, 234] on div "We would love partners to share information about upcoming Shepherdsville devel…" at bounding box center [545, 253] width 338 height 39
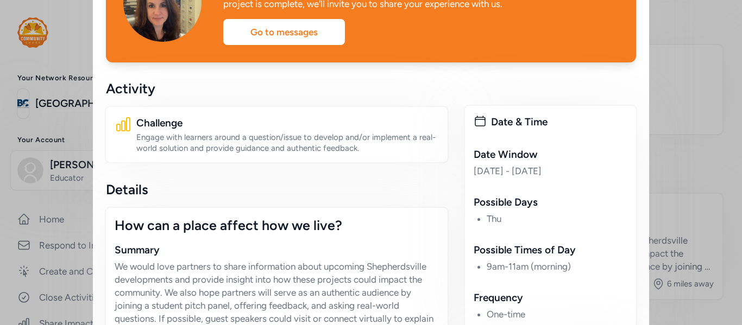
scroll to position [102, 0]
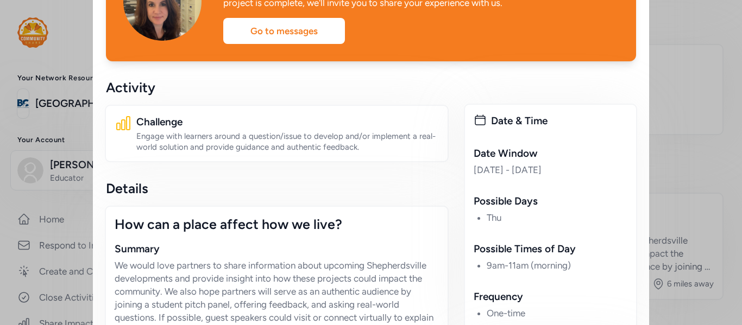
drag, startPoint x: 579, startPoint y: 174, endPoint x: 476, endPoint y: 167, distance: 103.4
click at [476, 167] on div "[DATE] - [DATE]" at bounding box center [551, 169] width 154 height 13
drag, startPoint x: 476, startPoint y: 167, endPoint x: 581, endPoint y: 176, distance: 105.7
click at [581, 176] on div "[DATE] - [DATE]" at bounding box center [551, 169] width 154 height 13
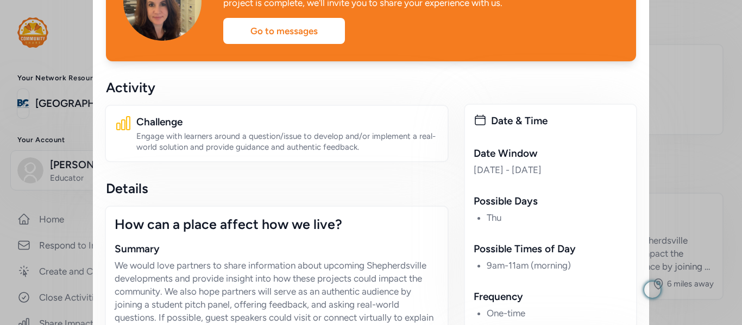
click at [581, 176] on div "[DATE] - [DATE]" at bounding box center [551, 169] width 154 height 13
drag, startPoint x: 581, startPoint y: 171, endPoint x: 475, endPoint y: 167, distance: 105.4
click at [475, 167] on div "[DATE] - [DATE]" at bounding box center [551, 169] width 154 height 13
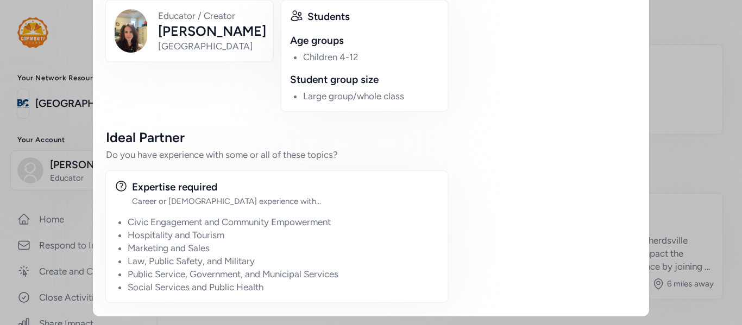
scroll to position [0, 0]
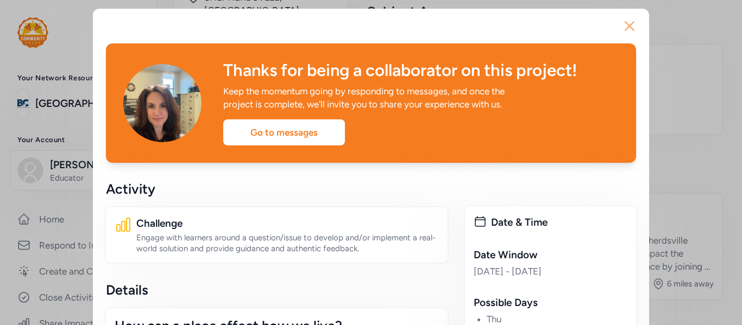
click at [630, 31] on icon "button" at bounding box center [629, 25] width 17 height 17
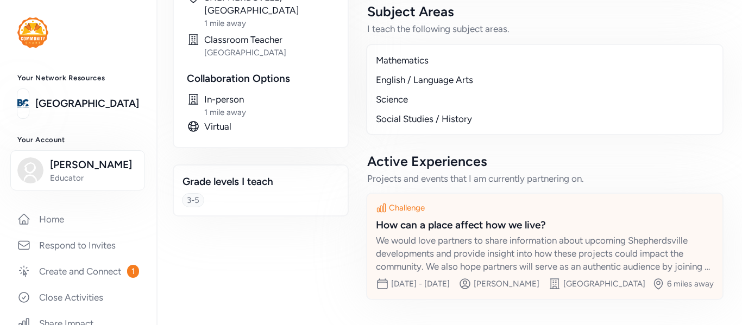
click at [483, 218] on div "How can a place affect how we live?" at bounding box center [545, 225] width 338 height 15
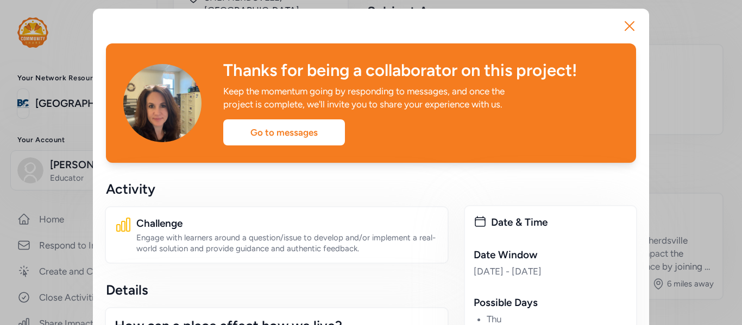
scroll to position [70, 0]
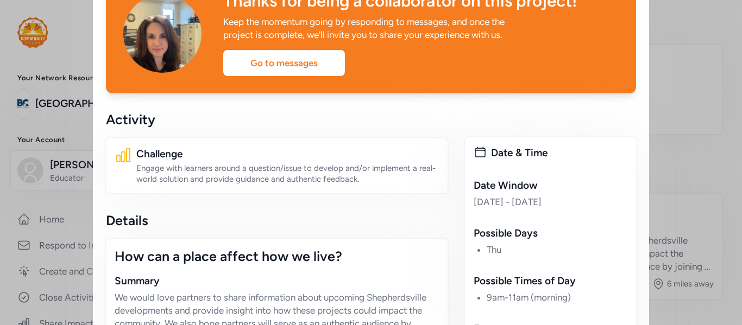
drag, startPoint x: 534, startPoint y: 211, endPoint x: 595, endPoint y: 206, distance: 61.6
click at [595, 206] on div "[DATE] - [DATE]" at bounding box center [551, 202] width 154 height 13
drag, startPoint x: 584, startPoint y: 204, endPoint x: 477, endPoint y: 201, distance: 107.0
click at [477, 201] on div "[DATE] - [DATE]" at bounding box center [551, 202] width 154 height 13
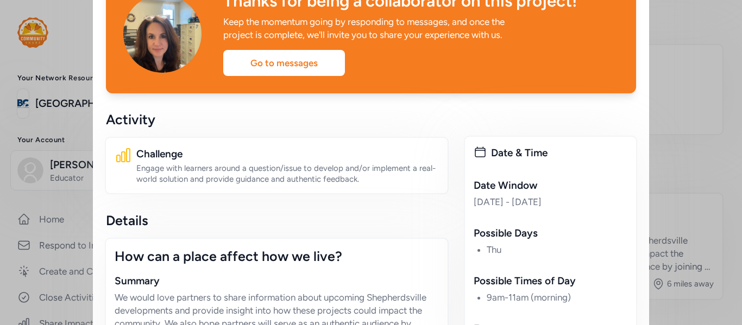
click at [477, 201] on div "[DATE] - [DATE]" at bounding box center [551, 202] width 154 height 13
drag, startPoint x: 474, startPoint y: 202, endPoint x: 592, endPoint y: 199, distance: 118.4
click at [592, 199] on div "[DATE] - [DATE]" at bounding box center [551, 202] width 154 height 13
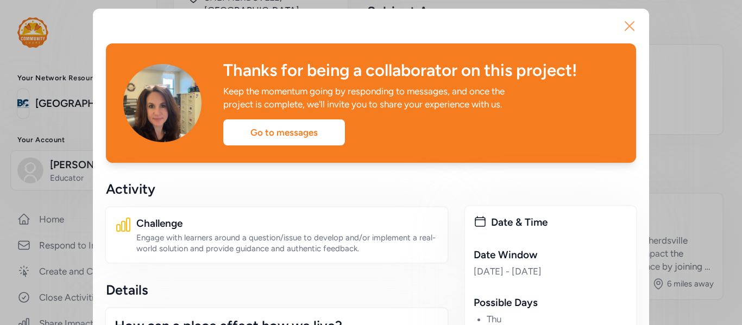
click at [628, 33] on icon "button" at bounding box center [629, 25] width 17 height 17
